Goal: Information Seeking & Learning: Learn about a topic

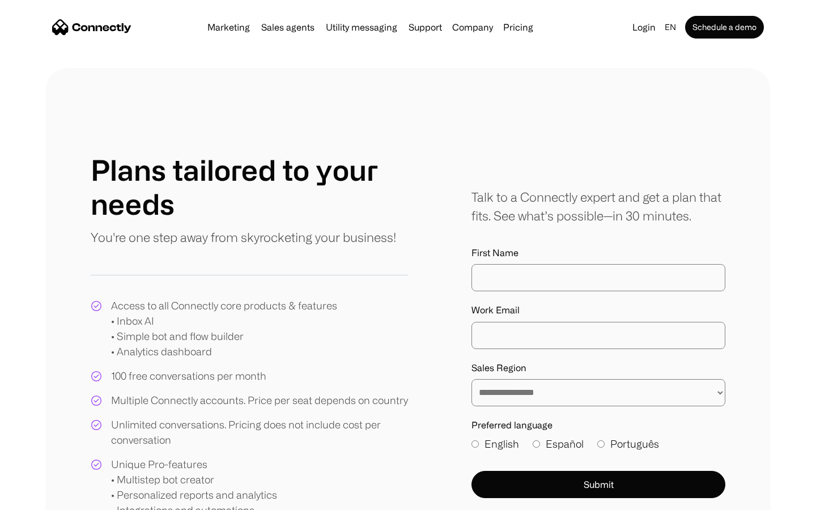
scroll to position [526, 0]
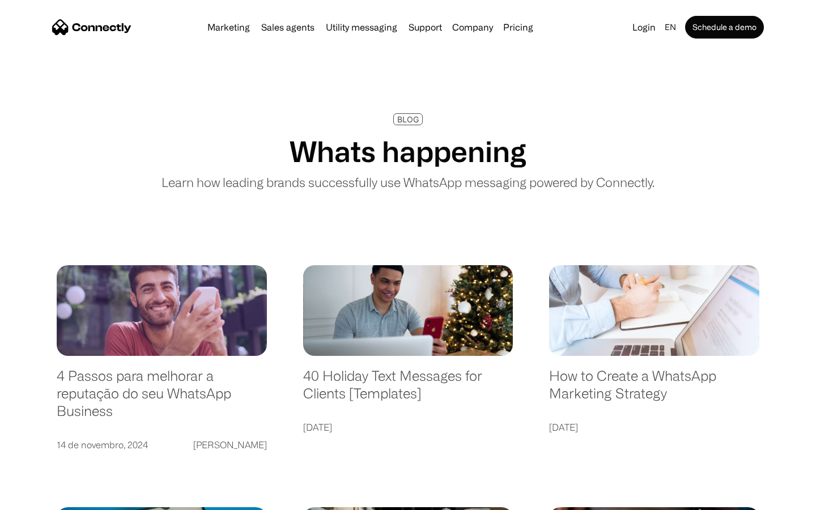
scroll to position [2176, 0]
